Goal: Find contact information: Find contact information

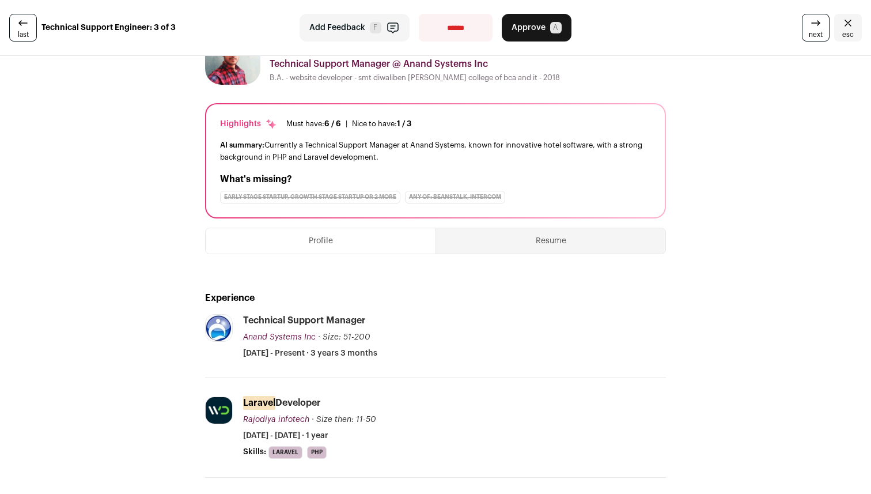
scroll to position [2, 0]
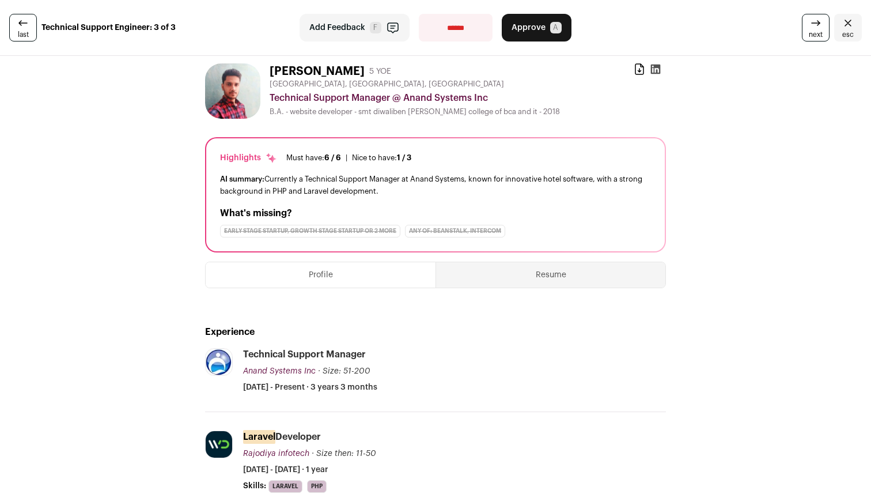
click at [509, 273] on button "Resume" at bounding box center [550, 274] width 229 height 25
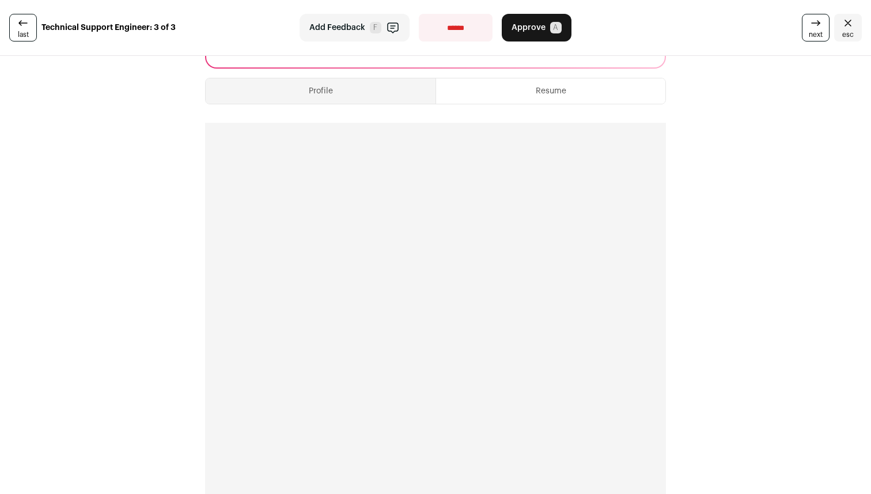
scroll to position [227, 0]
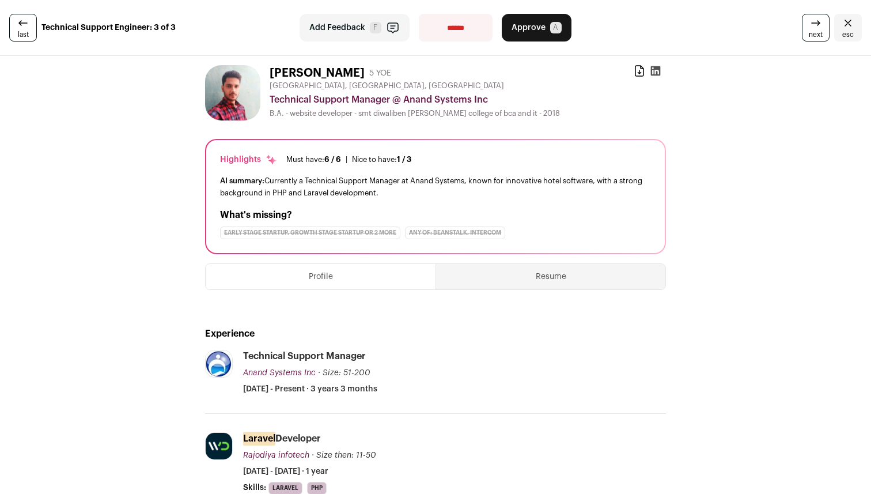
drag, startPoint x: 271, startPoint y: 73, endPoint x: 341, endPoint y: 73, distance: 69.2
click at [341, 73] on h1 "[PERSON_NAME]" at bounding box center [317, 73] width 95 height 16
copy h1 "[PERSON_NAME]"
click at [655, 67] on icon at bounding box center [656, 71] width 10 height 10
